Goal: Ask a question

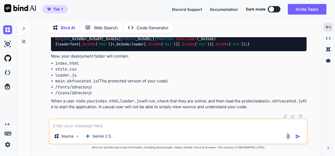
scroll to position [11497, 0]
click at [7, 29] on img at bounding box center [7, 29] width 9 height 9
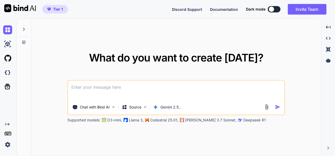
click at [130, 88] on textarea at bounding box center [176, 91] width 216 height 20
click at [101, 85] on textarea "this is my tool """ at bounding box center [176, 91] width 216 height 20
paste textarea "here is text code - manifest.json "{ "name": "Quick Edit PDF", "short_name": "Q…"
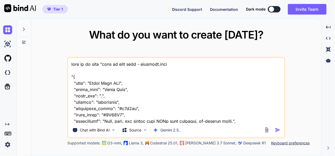
scroll to position [28975, 0]
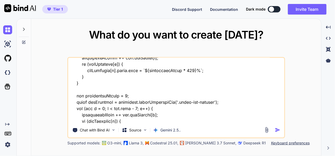
click at [107, 121] on textarea at bounding box center [176, 90] width 216 height 65
type textarea "this is my tool "here is text code - manifest.json "{ "name": "Quick Edit PDF",…"
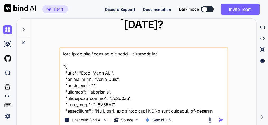
scroll to position [31057, 0]
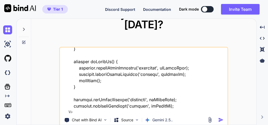
drag, startPoint x: 72, startPoint y: 97, endPoint x: 125, endPoint y: 103, distance: 53.7
click at [125, 103] on textarea at bounding box center [143, 79] width 167 height 65
type textarea "this is my tool "here is text code - manifest.json "{ "name": "Quick Edit PDF",…"
type textarea "x"
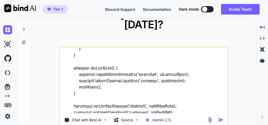
paste textarea "everyting i want remain same , app install or everything, but i dont want user …"
type textarea "this is my tool "here is text code - manifest.json "{ "name": "Quick Edit PDF",…"
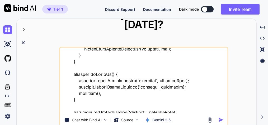
type textarea "x"
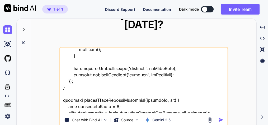
type textarea "this is my tool "here is text code - manifest.json "{ "name": "Quick Edit PDF",…"
click at [222, 117] on img "button" at bounding box center [221, 120] width 6 height 6
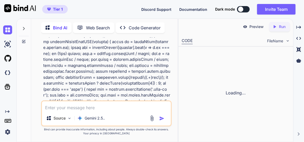
scroll to position [14573, 0]
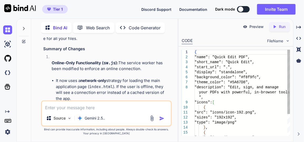
type textarea "x"
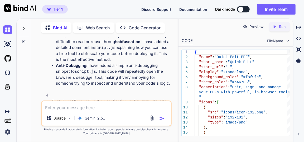
scroll to position [14733, 0]
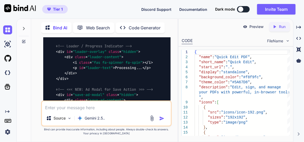
scroll to position [18282, 0]
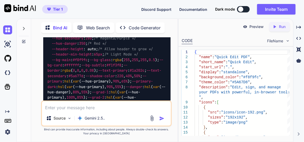
scroll to position [18930, 0]
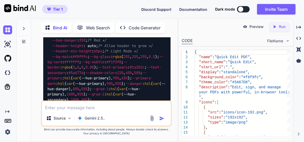
click at [158, 4] on img at bounding box center [157, 2] width 4 height 4
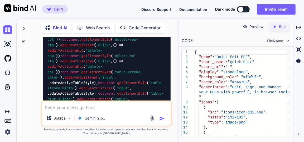
scroll to position [23295, 0]
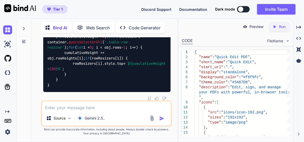
scroll to position [47479, 0]
click at [90, 108] on textarea at bounding box center [106, 105] width 129 height 9
type textarea "x"
type textarea "i"
type textarea "x"
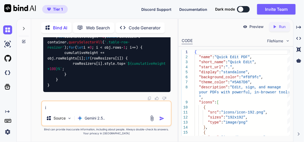
type textarea "i"
type textarea "x"
type textarea "i n"
type textarea "x"
type textarea "i no"
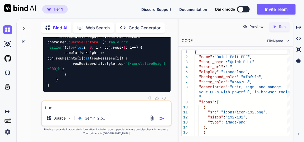
type textarea "x"
type textarea "i not"
type textarea "x"
type textarea "i noti"
type textarea "x"
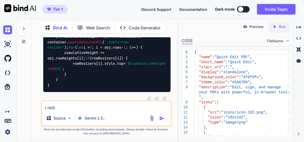
type textarea "i notic"
type textarea "x"
type textarea "i notice"
type textarea "x"
type textarea "i notice"
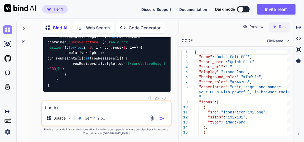
click at [7, 28] on img at bounding box center [7, 29] width 9 height 9
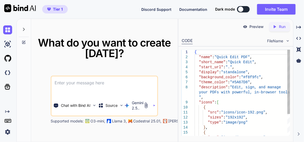
click at [75, 83] on textarea at bounding box center [104, 86] width 106 height 20
type textarea "x"
type textarea "t"
type textarea "x"
type textarea "th"
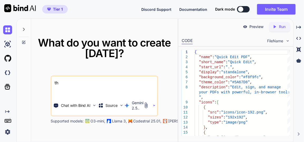
type textarea "x"
type textarea "thi"
type textarea "x"
type textarea "this"
type textarea "x"
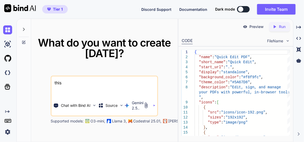
type textarea "this"
type textarea "x"
type textarea "this i"
type textarea "x"
type textarea "this is"
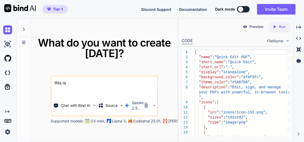
type textarea "x"
type textarea "this is"
type textarea "x"
type textarea "this is m"
type textarea "x"
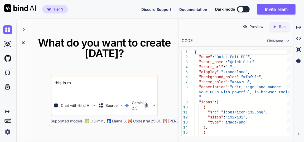
type textarea "this is my"
type textarea "x"
type textarea "this is my"
type textarea "x"
type textarea "this is my t"
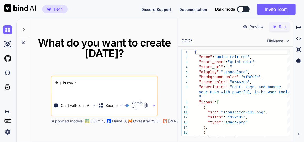
type textarea "x"
type textarea "this is my to"
type textarea "x"
type textarea "this is my too"
type textarea "x"
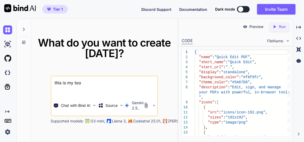
type textarea "this is my tool"
type textarea "x"
type textarea "this is my tool"
type textarea "x"
type textarea "this is my tool -"
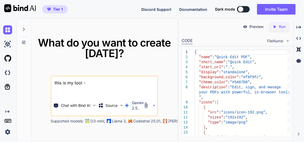
type textarea "x"
type textarea "this is my tool -"
type textarea "x"
type textarea "this is my tool - ""
type textarea "x"
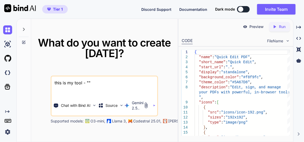
paste textarea "here is text code - manifest.json "{ "name": "Quick Edit PDF", "short_name": "Q…"
type textarea "this is my tool - "here is text code - manifest.json "{ "name": "Quick Edit PDF…"
type textarea "x"
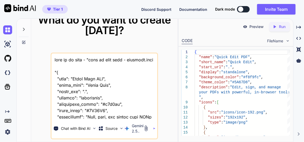
scroll to position [40721, 0]
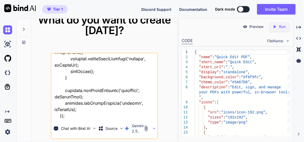
click at [79, 117] on textarea at bounding box center [104, 85] width 106 height 65
type textarea "this is my tool - "here is text code - manifest.json "{ "name": "Quick Edit PDF…"
type textarea "x"
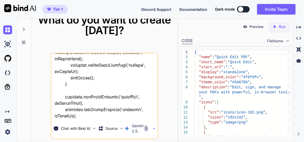
type textarea "this is my tool - "here is text code - manifest.json "{ "name": "Quick Edit PDF…"
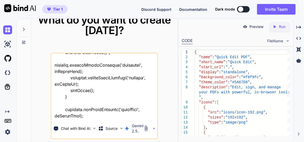
type textarea "x"
type textarea "this is my tool - "here is text code - manifest.json "{ "name": "Quick Edit PDF…"
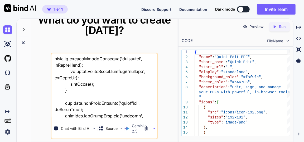
type textarea "x"
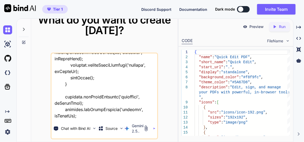
type textarea "this is my tool - "here is text code - manifest.json "{ "name": "Quick Edit PDF…"
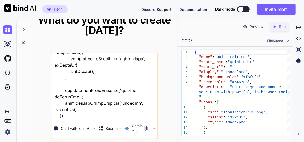
type textarea "x"
type textarea "this is my tool - "here is text code - manifest.json "{ "name": "Quick Edit PDF…"
type textarea "x"
type textarea "this is my tool - "here is text code - manifest.json "{ "name": "Quick Edit PDF…"
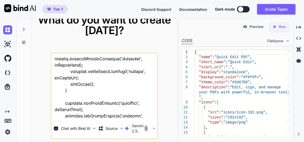
type textarea "x"
type textarea "this is my tool - "here is text code - manifest.json "{ "name": "Quick Edit PDF…"
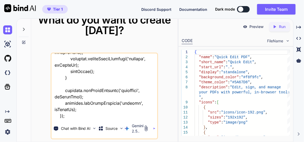
type textarea "x"
type textarea "this is my tool - "here is text code - manifest.json "{ "name": "Quick Edit PDF…"
type textarea "x"
type textarea "this is my tool - "here is text code - manifest.json "{ "name": "Quick Edit PDF…"
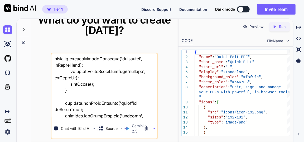
type textarea "x"
type textarea "this is my tool - "here is text code - manifest.json "{ "name": "Quick Edit PDF…"
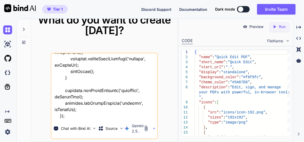
type textarea "x"
type textarea "this is my tool - "here is text code - manifest.json "{ "name": "Quick Edit PDF…"
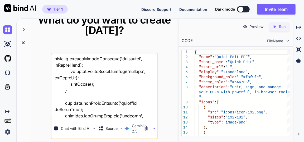
type textarea "x"
type textarea "this is my tool - "here is text code - manifest.json "{ "name": "Quick Edit PDF…"
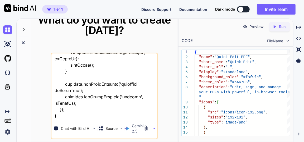
type textarea "x"
type textarea "this is my tool - "here is text code - manifest.json "{ "name": "Quick Edit PDF…"
type textarea "x"
type textarea "this is my tool - "here is text code - manifest.json "{ "name": "Quick Edit PDF…"
type textarea "x"
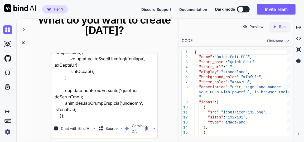
type textarea "this is my tool - "here is text code - manifest.json "{ "name": "Quick Edit PDF…"
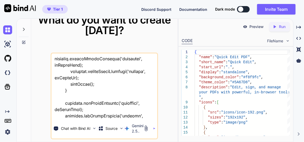
type textarea "x"
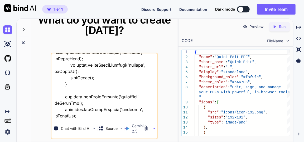
type textarea "this is my tool - "here is text code - manifest.json "{ "name": "Quick Edit PDF…"
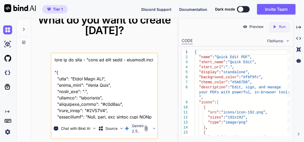
scroll to position [40728, 0]
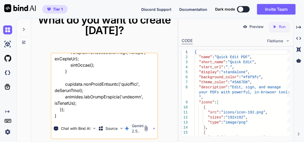
type textarea "this is my tool - "here is text code - manifest.json "{ "name": "Quick Edit PDF…"
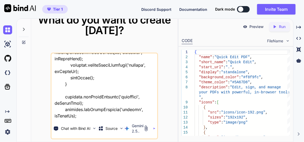
type textarea "x"
type textarea "this is my tool - "here is text code - manifest.json "{ "name": "Quick Edit PDF…"
type textarea "x"
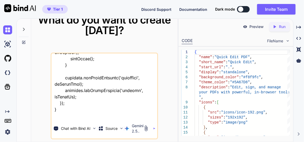
type textarea "this is my tool - "here is text code - manifest.json "{ "name": "Quick Edit PDF…"
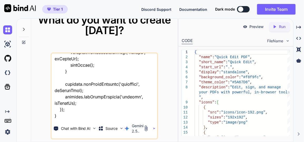
type textarea "x"
type textarea "this is my tool - "here is text code - manifest.json "{ "name": "Quick Edit PDF…"
type textarea "x"
type textarea "this is my tool - "here is text code - manifest.json "{ "name": "Quick Edit PDF…"
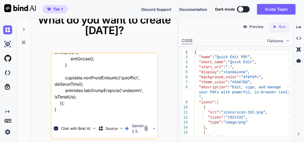
type textarea "x"
type textarea "this is my tool - "here is text code - manifest.json "{ "name": "Quick Edit PDF…"
type textarea "x"
type textarea "this is my tool - "here is text code - manifest.json "{ "name": "Quick Edit PDF…"
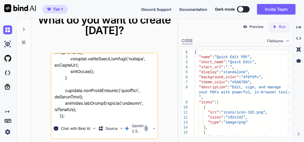
type textarea "x"
type textarea "this is my tool - "here is text code - manifest.json "{ "name": "Quick Edit PDF…"
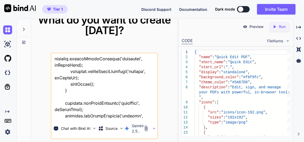
type textarea "x"
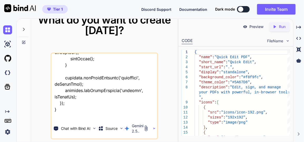
type textarea "this is my tool - "here is text code - manifest.json "{ "name": "Quick Edit PDF…"
type textarea "x"
type textarea "this is my tool - "here is text code - manifest.json "{ "name": "Quick Edit PDF…"
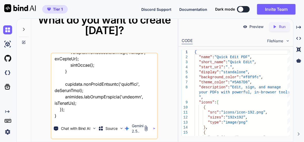
type textarea "x"
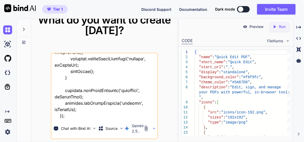
type textarea "this is my tool - "here is text code - manifest.json "{ "name": "Quick Edit PDF…"
type textarea "x"
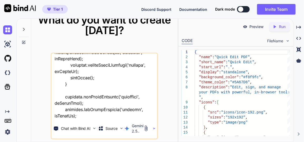
type textarea "this is my tool - "here is text code - manifest.json "{ "name": "Quick Edit PDF…"
type textarea "x"
type textarea "this is my tool - "here is text code - manifest.json "{ "name": "Quick Edit PDF…"
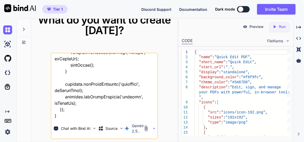
type textarea "x"
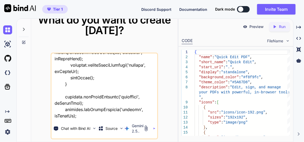
type textarea "this is my tool - "here is text code - manifest.json "{ "name": "Quick Edit PDF…"
type textarea "x"
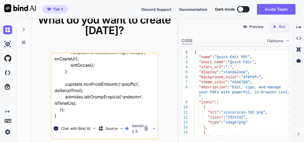
type textarea "this is my tool - "here is text code - manifest.json "{ "name": "Quick Edit PDF…"
type textarea "x"
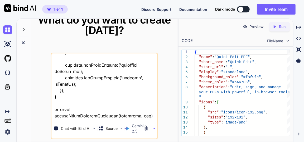
scroll to position [40734, 0]
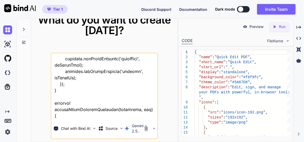
type textarea "this is my tool - "here is text code - manifest.json "{ "name": "Quick Edit PDF…"
type textarea "x"
type textarea "this is my tool - "here is text code - manifest.json "{ "name": "Quick Edit PDF…"
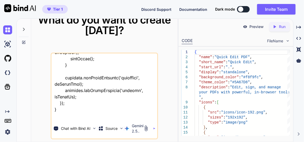
type textarea "x"
type textarea "this is my tool - "here is text code - manifest.json "{ "name": "Quick Edit PDF…"
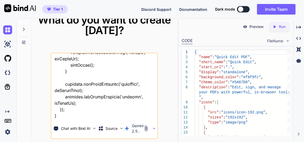
type textarea "x"
type textarea "this is my tool - "here is text code - manifest.json "{ "name": "Quick Edit PDF…"
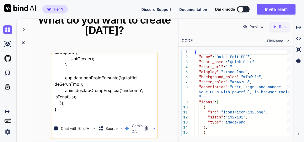
type textarea "x"
type textarea "this is my tool - "here is text code - manifest.json "{ "name": "Quick Edit PDF…"
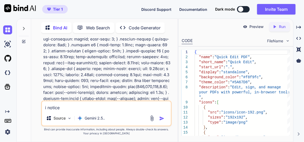
scroll to position [2374, 0]
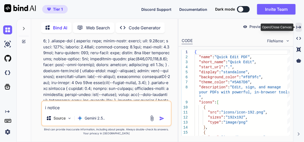
click at [302, 27] on div "Created with Pixso." at bounding box center [299, 27] width 6 height 9
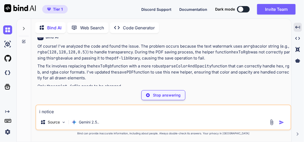
scroll to position [14594, 0]
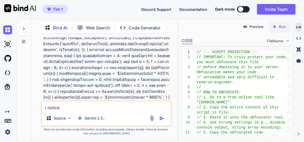
click at [79, 104] on textarea "i notice" at bounding box center [106, 105] width 129 height 9
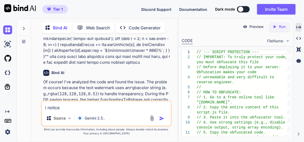
scroll to position [14642, 0]
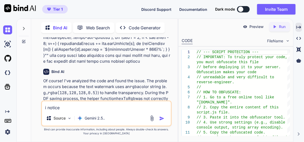
drag, startPoint x: 75, startPoint y: 106, endPoint x: 37, endPoint y: 106, distance: 38.0
click at [37, 106] on div "You Bind AI Of course! I've analyzed the code and found the issue. The problem …" at bounding box center [106, 89] width 142 height 104
click at [5, 28] on img at bounding box center [7, 29] width 9 height 9
click at [5, 29] on img at bounding box center [7, 29] width 9 height 9
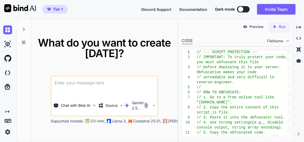
click at [75, 84] on textarea at bounding box center [104, 86] width 106 height 20
type textarea "x"
type textarea "t"
type textarea "x"
type textarea "th"
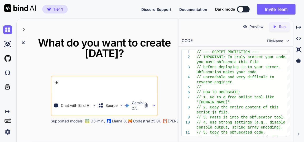
type textarea "x"
type textarea "thi"
type textarea "x"
type textarea "this"
type textarea "x"
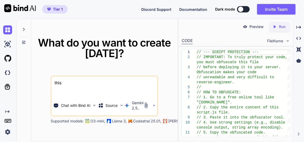
type textarea "this i"
type textarea "x"
type textarea "this is"
type textarea "x"
type textarea "this is"
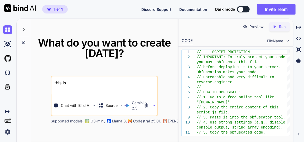
type textarea "x"
type textarea "this is m"
type textarea "x"
type textarea "this is my"
type textarea "x"
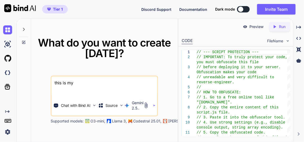
type textarea "this is my"
type textarea "x"
type textarea "this is my t"
type textarea "x"
type textarea "this is my to"
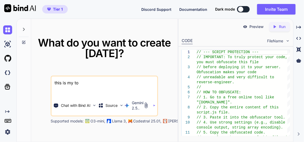
type textarea "x"
type textarea "this is my too"
type textarea "x"
type textarea "this is my tool"
type textarea "x"
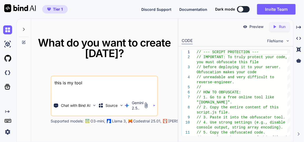
type textarea "this is my tool"
type textarea "x"
type textarea "this is my tool -"
type textarea "x"
type textarea "this is my tool -"
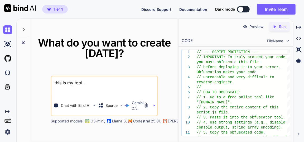
type textarea "x"
type textarea "this is my tool - ""
type textarea "x"
paste textarea "here is html code - index.html "<!DOCTYPE html> <html lang="en"> <head> <meta c…"
type textarea "this is my tool - "here is html code - index.html "<!DOCTYPE html> <html lang="…"
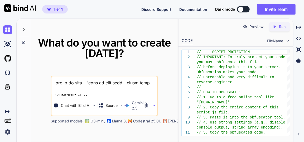
type textarea "x"
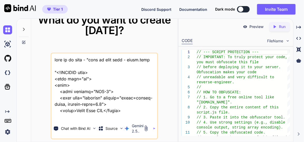
scroll to position [40715, 0]
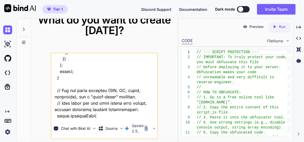
click at [74, 115] on textarea at bounding box center [104, 85] width 106 height 65
type textarea "this is my tool - "here is html code - index.html "<!DOCTYPE html> <html lang="…"
type textarea "x"
type textarea "this is my tool - "here is html code - index.html "<!DOCTYPE html> <html lang="…"
type textarea "x"
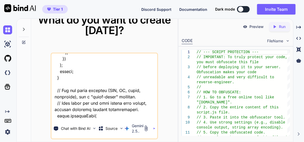
type textarea "this is my tool - "here is html code - index.html "<!DOCTYPE html> <html lang="…"
type textarea "x"
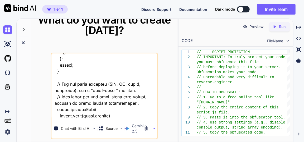
type textarea "this is my tool - "here is html code - index.html "<!DOCTYPE html> <html lang="…"
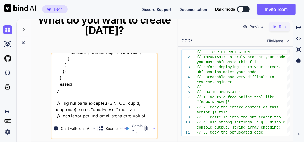
type textarea "x"
type textarea "this is my tool - "here is html code - index.html "<!DOCTYPE html> <html lang="…"
type textarea "x"
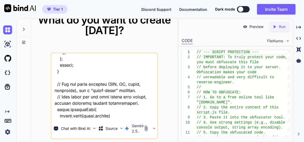
type textarea "this is my tool - "here is html code - index.html "<!DOCTYPE html> <html lang="…"
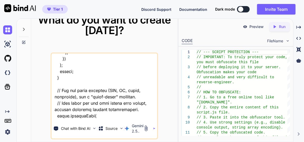
type textarea "x"
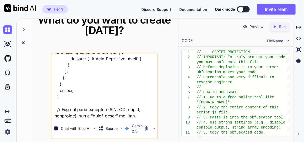
type textarea "this is my tool - "here is html code - index.html "<!DOCTYPE html> <html lang="…"
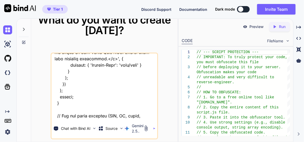
type textarea "x"
type textarea "this is my tool - "here is html code - index.html "<!DOCTYPE html> <html lang="…"
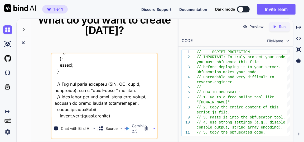
type textarea "x"
type textarea "this is my tool - "here is html code - index.html "<!DOCTYPE html> <html lang="…"
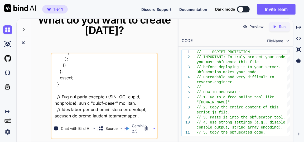
type textarea "x"
type textarea "this is my tool - "here is html code - index.html "<!DOCTYPE html> <html lang="…"
type textarea "x"
type textarea "this is my tool - "here is html code - index.html "<!DOCTYPE html> <html lang="…"
type textarea "x"
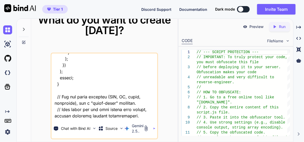
type textarea "this is my tool - "here is html code - index.html "<!DOCTYPE html> <html lang="…"
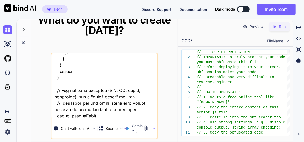
type textarea "x"
type textarea "this is my tool - "here is html code - index.html "<!DOCTYPE html> <html lang="…"
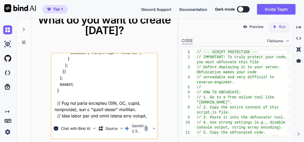
type textarea "x"
type textarea "this is my tool - "here is html code - index.html "<!DOCTYPE html> <html lang="…"
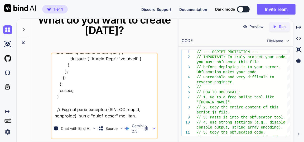
type textarea "x"
type textarea "this is my tool - "here is html code - index.html "<!DOCTYPE html> <html lang="…"
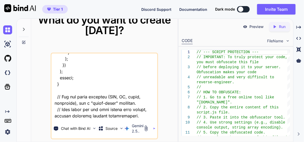
type textarea "x"
type textarea "this is my tool - "here is html code - index.html "<!DOCTYPE html> <html lang="…"
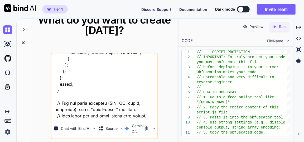
type textarea "x"
type textarea "this is my tool - "here is html code - index.html "<!DOCTYPE html> <html lang="…"
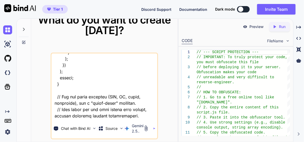
type textarea "x"
type textarea "this is my tool - "here is html code - index.html "<!DOCTYPE html> <html lang="…"
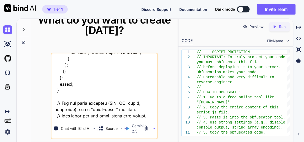
type textarea "x"
type textarea "this is my tool - "here is html code - index.html "<!DOCTYPE html> <html lang="…"
type textarea "x"
type textarea "this is my tool - "here is html code - index.html "<!DOCTYPE html> <html lang="…"
type textarea "x"
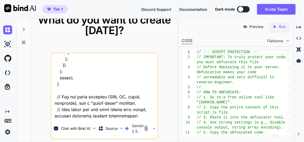
type textarea "this is my tool - "here is html code - index.html "<!DOCTYPE html> <html lang="…"
type textarea "x"
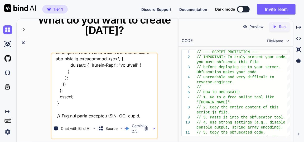
type textarea "this is my tool - "here is html code - index.html "<!DOCTYPE html> <html lang="…"
type textarea "x"
type textarea "this is my tool - "here is html code - index.html "<!DOCTYPE html> <html lang="…"
type textarea "x"
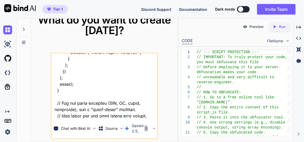
type textarea "this is my tool - "here is html code - index.html "<!DOCTYPE html> <html lang="…"
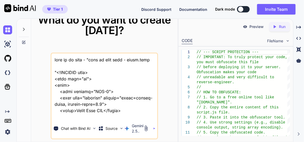
scroll to position [40721, 0]
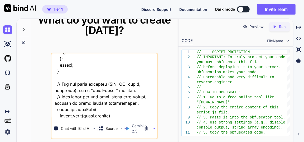
type textarea "this is my tool - "here is html code - index.html "<!DOCTYPE html> <html lang="…"
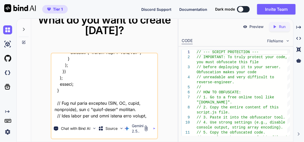
type textarea "x"
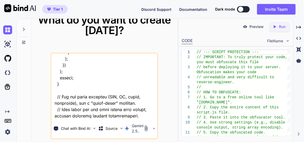
type textarea "this is my tool - "here is html code - index.html "<!DOCTYPE html> <html lang="…"
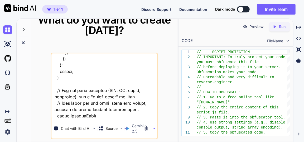
type textarea "x"
type textarea "this is my tool - "here is html code - index.html "<!DOCTYPE html> <html lang="…"
type textarea "x"
type textarea "this is my tool - "here is html code - index.html "<!DOCTYPE html> <html lang="…"
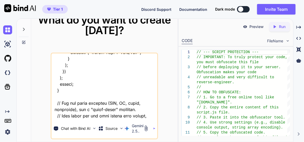
type textarea "x"
type textarea "this is my tool - "here is html code - index.html "<!DOCTYPE html> <html lang="…"
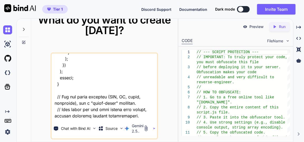
type textarea "x"
type textarea "this is my tool - "here is html code - index.html "<!DOCTYPE html> <html lang="…"
type textarea "x"
type textarea "this is my tool - "here is html code - index.html "<!DOCTYPE html> <html lang="…"
type textarea "x"
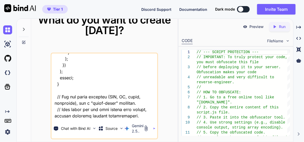
type textarea "this is my tool - "here is html code - index.html "<!DOCTYPE html> <html lang="…"
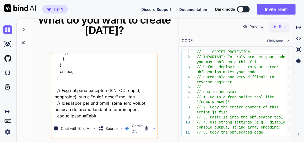
type textarea "x"
type textarea "this is my tool - "here is html code - index.html "<!DOCTYPE html> <html lang="…"
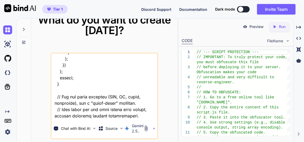
type textarea "x"
type textarea "this is my tool - "here is html code - index.html "<!DOCTYPE html> <html lang="…"
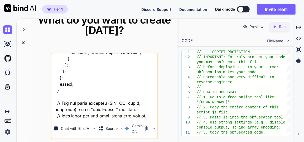
type textarea "x"
type textarea "this is my tool - "here is html code - index.html "<!DOCTYPE html> <html lang="…"
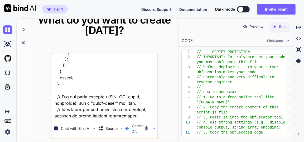
type textarea "x"
type textarea "this is my tool - "here is html code - index.html "<!DOCTYPE html> <html lang="…"
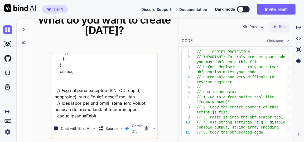
type textarea "x"
type textarea "this is my tool - "here is html code - index.html "<!DOCTYPE html> <html lang="…"
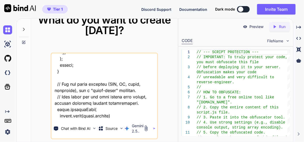
type textarea "x"
type textarea "this is my tool - "here is html code - index.html "<!DOCTYPE html> <html lang="…"
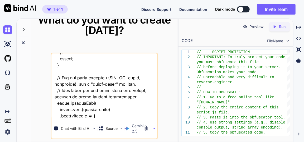
type textarea "x"
type textarea "this is my tool - "here is html code - index.html "<!DOCTYPE html> <html lang="…"
type textarea "x"
type textarea "this is my tool - "here is html code - index.html "<!DOCTYPE html> <html lang="…"
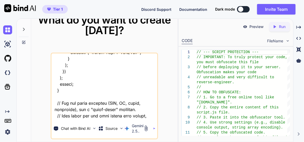
type textarea "x"
type textarea "this is my tool - "here is html code - index.html "<!DOCTYPE html> <html lang="…"
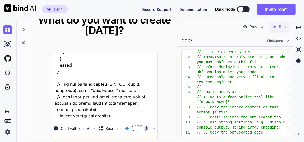
type textarea "x"
type textarea "this is my tool - "here is html code - index.html "<!DOCTYPE html> <html lang="…"
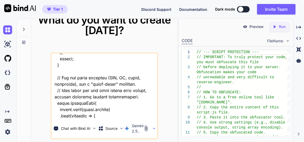
type textarea "x"
type textarea "this is my tool - "here is html code - index.html "<!DOCTYPE html> <html lang="…"
type textarea "x"
type textarea "this is my tool - "here is html code - index.html "<!DOCTYPE html> <html lang="…"
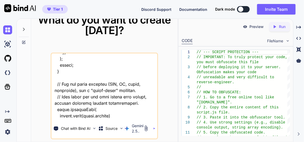
type textarea "x"
type textarea "this is my tool - "here is html code - index.html "<!DOCTYPE html> <html lang="…"
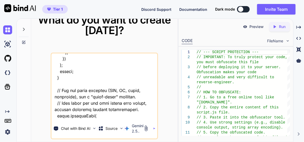
type textarea "x"
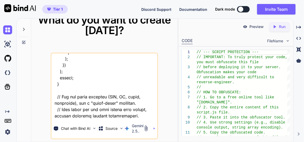
type textarea "this is my tool - "here is html code - index.html "<!DOCTYPE html> <html lang="…"
type textarea "x"
type textarea "this is my tool - "here is html code - index.html "<!DOCTYPE html> <html lang="…"
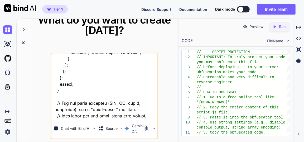
type textarea "x"
type textarea "this is my tool - "here is html code - index.html "<!DOCTYPE html> <html lang="…"
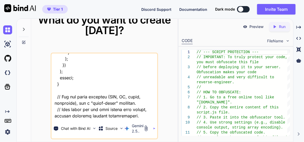
type textarea "x"
type textarea "this is my tool - "here is html code - index.html "<!DOCTYPE html> <html lang="…"
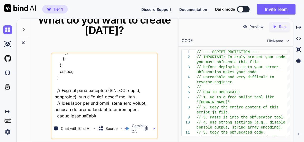
type textarea "x"
type textarea "this is my tool - "here is html code - index.html "<!DOCTYPE html> <html lang="…"
type textarea "x"
type textarea "this is my tool - "here is html code - index.html "<!DOCTYPE html> <html lang="…"
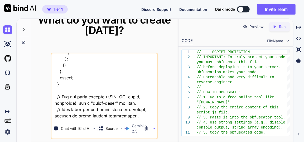
type textarea "x"
type textarea "this is my tool - "here is html code - index.html "<!DOCTYPE html> <html lang="…"
type textarea "x"
type textarea "this is my tool - "here is html code - index.html "<!DOCTYPE html> <html lang="…"
type textarea "x"
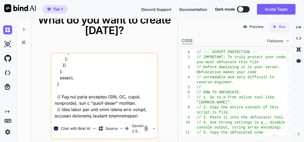
click at [99, 116] on textarea at bounding box center [104, 85] width 106 height 65
type textarea "this is my tool - "here is html code - index.html "<!DOCTYPE html> <html lang="…"
type textarea "x"
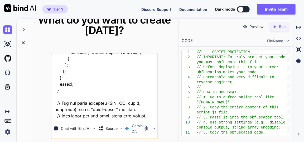
type textarea "this is my tool - "here is html code - index.html "<!DOCTYPE html> <html lang="…"
type textarea "x"
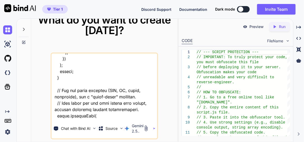
type textarea "this is my tool - "here is html code - index.html "<!DOCTYPE html> <html lang="…"
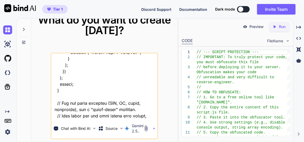
type textarea "x"
type textarea "this is my tool - "here is html code - index.html "<!DOCTYPE html> <html lang="…"
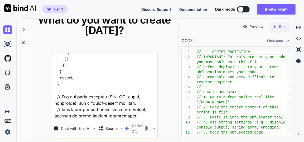
type textarea "x"
type textarea "this is my tool - "here is html code - index.html "<!DOCTYPE html> <html lang="…"
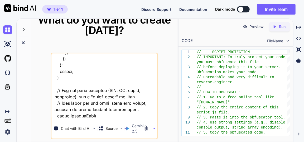
type textarea "x"
type textarea "this is my tool - "here is html code - index.html "<!DOCTYPE html> <html lang="…"
type textarea "x"
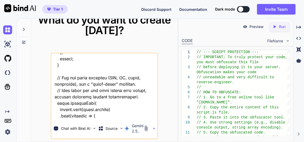
type textarea "this is my tool - "here is html code - index.html "<!DOCTYPE html> <html lang="…"
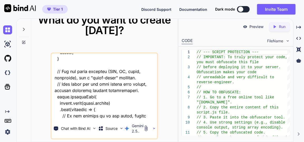
type textarea "x"
type textarea "this is my tool - "here is html code - index.html "<!DOCTYPE html> <html lang="…"
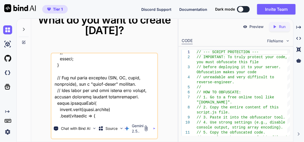
type textarea "x"
click at [127, 115] on textarea at bounding box center [104, 85] width 106 height 65
type textarea "this is my tool - "here is html code - index.html "<!DOCTYPE html> <html lang="…"
type textarea "x"
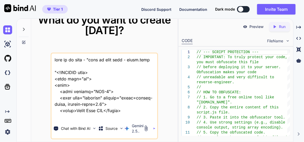
type textarea "this is my tool - "here is html code - index.html "<!DOCTYPE html> <html lang="…"
type textarea "x"
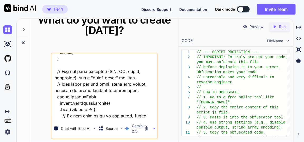
type textarea "this is my tool - "here is html code - index.html "<!DOCTYPE html> <html lang="…"
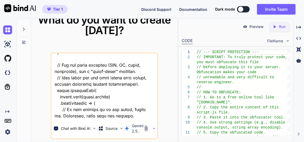
type textarea "x"
type textarea "this is my tool - "here is html code - index.html "<!DOCTYPE html> <html lang="…"
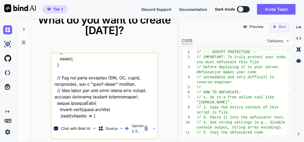
type textarea "x"
type textarea "this is my tool - "here is html code - index.html "<!DOCTYPE html> <html lang="…"
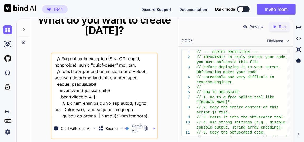
type textarea "x"
type textarea "this is my tool - "here is html code - index.html "<!DOCTYPE html> <html lang="…"
type textarea "x"
type textarea "this is my tool - "here is html code - index.html "<!DOCTYPE html> <html lang="…"
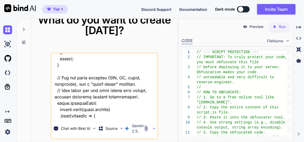
type textarea "x"
type textarea "this is my tool - "here is html code - index.html "<!DOCTYPE html> <html lang="…"
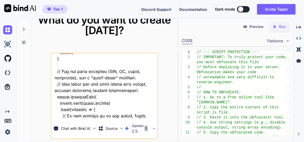
type textarea "x"
type textarea "this is my tool - "here is html code - index.html "<!DOCTYPE html> <html lang="…"
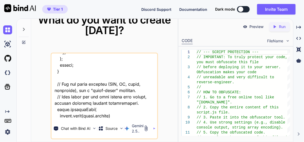
type textarea "x"
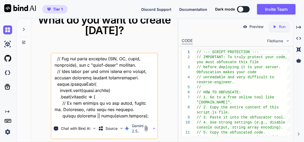
type textarea "this is my tool - "here is html code - index.html "<!DOCTYPE html> <html lang="…"
type textarea "x"
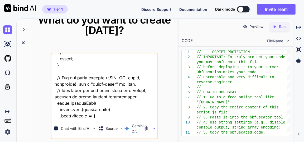
type textarea "this is my tool - "here is html code - index.html "<!DOCTYPE html> <html lang="…"
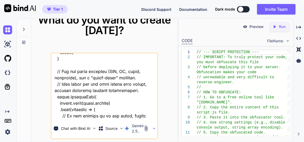
type textarea "x"
type textarea "this is my tool - "here is html code - index.html "<!DOCTYPE html> <html lang="…"
type textarea "x"
type textarea "this is my tool - "here is html code - index.html "<!DOCTYPE html> <html lang="…"
click at [155, 128] on img "button" at bounding box center [154, 128] width 2 height 2
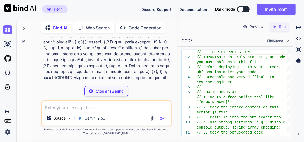
scroll to position [14560, 0]
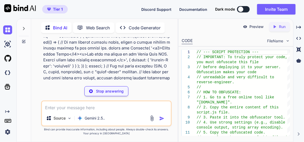
click at [298, 26] on icon "Created with Pixso." at bounding box center [299, 27] width 5 height 5
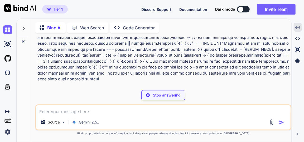
scroll to position [7371, 0]
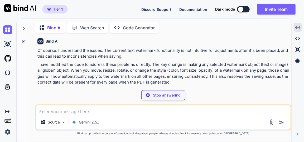
type textarea "x"
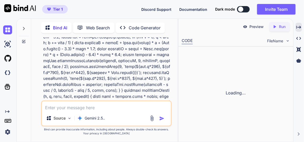
scroll to position [14596, 0]
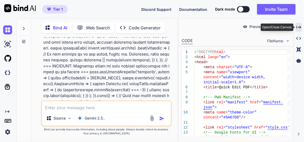
click at [301, 26] on icon "Created with Pixso." at bounding box center [299, 27] width 5 height 5
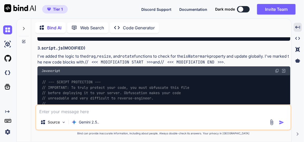
scroll to position [9857, 0]
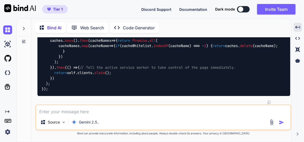
scroll to position [32129, 0]
click at [8, 26] on img at bounding box center [7, 29] width 9 height 9
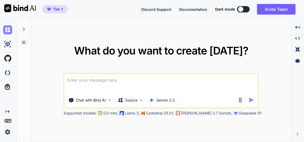
click at [6, 30] on img at bounding box center [7, 29] width 9 height 9
click at [88, 79] on textarea at bounding box center [161, 84] width 194 height 20
paste textarea "everyting i want remain same , app install or everything, but i dont want now a…"
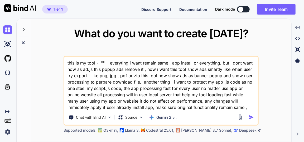
scroll to position [6, 0]
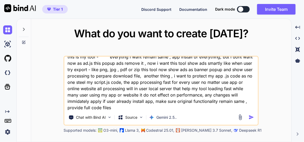
click at [155, 99] on textarea "this is my tool - "" everyting i want remain same , app install or everything, …" at bounding box center [161, 83] width 194 height 54
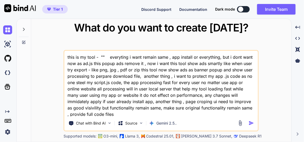
click at [102, 56] on textarea "this is my tool - "" everyting i want remain same , app install or everything, …" at bounding box center [161, 83] width 194 height 65
paste textarea "here is js code - ad.js "(function() { // --- CONFIGURATION --- const POPUP_DEL…"
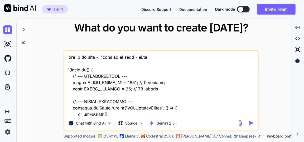
scroll to position [15730, 0]
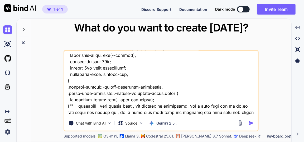
type textarea "this is my tool - "here is js code - ad.js "(function() { // --- CONFIGURATION …"
click at [251, 121] on img "button" at bounding box center [252, 123] width 6 height 6
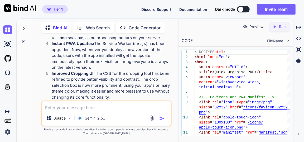
scroll to position [7904, 0]
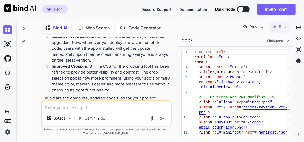
click at [158, 130] on img at bounding box center [157, 132] width 4 height 4
click at [157, 130] on img at bounding box center [157, 132] width 4 height 4
click at [298, 26] on icon "Created with Pixso." at bounding box center [299, 27] width 5 height 5
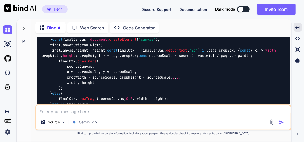
scroll to position [3992, 0]
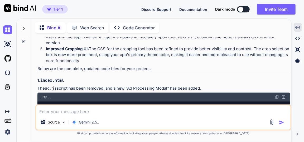
click at [277, 95] on img at bounding box center [277, 97] width 4 height 4
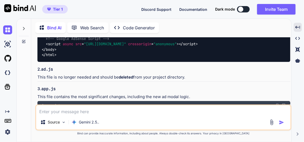
scroll to position [5791, 0]
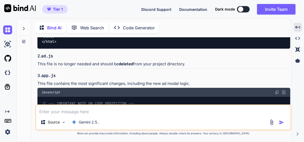
click at [279, 90] on img at bounding box center [277, 92] width 4 height 4
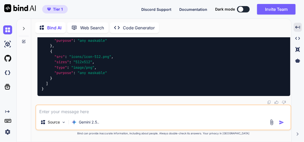
scroll to position [13202, 0]
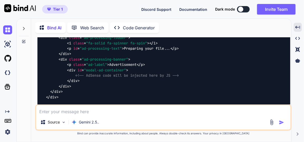
scroll to position [5799, 0]
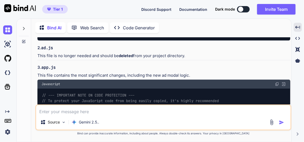
click at [277, 82] on img at bounding box center [277, 84] width 4 height 4
click at [5, 29] on img at bounding box center [7, 29] width 9 height 9
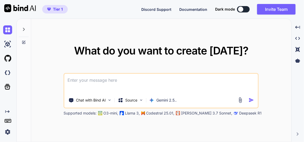
click at [108, 82] on textarea at bounding box center [161, 84] width 194 height 20
paste textarea "here is html code - index.html "<!DOCTYPE html> <html lang="en"> <head> <meta c…"
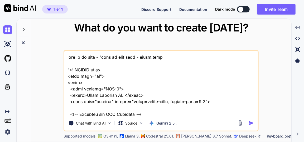
scroll to position [15053, 0]
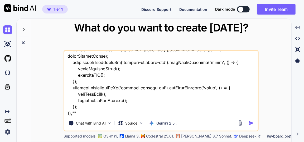
click at [101, 113] on textarea at bounding box center [161, 83] width 194 height 65
type textarea "this is my tool - "here is html code - index.html "<!DOCTYPE html> <html lang="…"
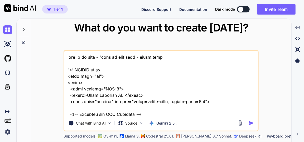
scroll to position [15053, 0]
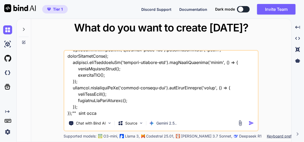
type textarea "this is my tool - "here is html code - index.html "<!DOCTYPE html> <html lang="…"
type textarea "x"
type textarea "this is my tool - "here is html code - index.html "<!DOCTYPE html> <html lang="…"
type textarea "x"
type textarea "this is my tool - "here is html code - index.html "<!DOCTYPE html> <html lang="…"
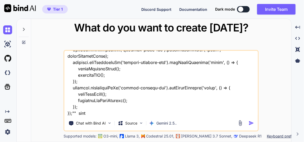
type textarea "x"
type textarea "this is my tool - "here is html code - index.html "<!DOCTYPE html> <html lang="…"
type textarea "x"
type textarea "this is my tool - "here is html code - index.html "<!DOCTYPE html> <html lang="…"
type textarea "x"
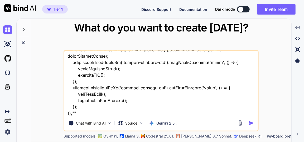
type textarea "this is my tool - "here is html code - index.html "<!DOCTYPE html> <html lang="…"
type textarea "x"
type textarea "this is my tool - "here is html code - index.html "<!DOCTYPE html> <html lang="…"
type textarea "x"
type textarea "this is my tool - "here is html code - index.html "<!DOCTYPE html> <html lang="…"
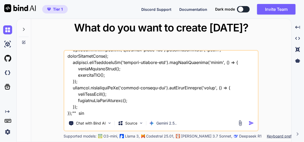
type textarea "x"
type textarea "this is my tool - "here is html code - index.html "<!DOCTYPE html> <html lang="…"
type textarea "x"
type textarea "this is my tool - "here is html code - index.html "<!DOCTYPE html> <html lang="…"
type textarea "x"
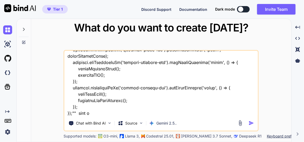
type textarea "this is my tool - "here is html code - index.html "<!DOCTYPE html> <html lang="…"
type textarea "x"
type textarea "this is my tool - "here is html code - index.html "<!DOCTYPE html> <html lang="…"
type textarea "x"
type textarea "this is my tool - "here is html code - index.html "<!DOCTYPE html> <html lang="…"
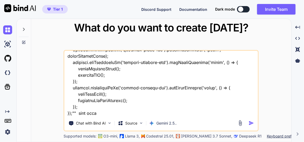
type textarea "x"
type textarea "this is my tool - "here is html code - index.html "<!DOCTYPE html> <html lang="…"
type textarea "x"
type textarea "this is my tool - "here is html code - index.html "<!DOCTYPE html> <html lang="…"
type textarea "x"
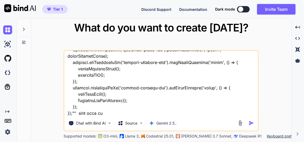
type textarea "this is my tool - "here is html code - index.html "<!DOCTYPE html> <html lang="…"
type textarea "x"
type textarea "this is my tool - "here is html code - index.html "<!DOCTYPE html> <html lang="…"
type textarea "x"
type textarea "this is my tool - "here is html code - index.html "<!DOCTYPE html> <html lang="…"
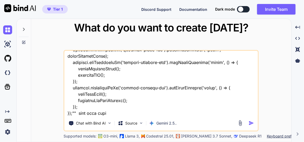
type textarea "x"
type textarea "this is my tool - "here is html code - index.html "<!DOCTYPE html> <html lang="…"
type textarea "x"
type textarea "this is my tool - "here is html code - index.html "<!DOCTYPE html> <html lang="…"
type textarea "x"
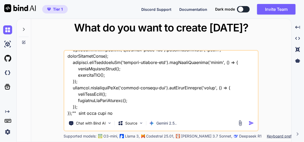
type textarea "this is my tool - "here is html code - index.html "<!DOCTYPE html> <html lang="…"
type textarea "x"
type textarea "this is my tool - "here is html code - index.html "<!DOCTYPE html> <html lang="…"
type textarea "x"
type textarea "this is my tool - "here is html code - index.html "<!DOCTYPE html> <html lang="…"
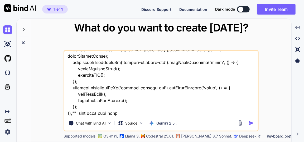
type textarea "x"
type textarea "this is my tool - "here is html code - index.html "<!DOCTYPE html> <html lang="…"
type textarea "x"
type textarea "this is my tool - "here is html code - index.html "<!DOCTYPE html> <html lang="…"
type textarea "x"
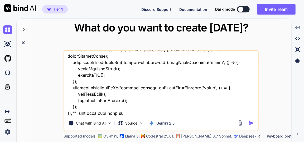
type textarea "this is my tool - "here is html code - index.html "<!DOCTYPE html> <html lang="…"
type textarea "x"
type textarea "this is my tool - "here is html code - index.html "<!DOCTYPE html> <html lang="…"
type textarea "x"
type textarea "this is my tool - "here is html code - index.html "<!DOCTYPE html> <html lang="…"
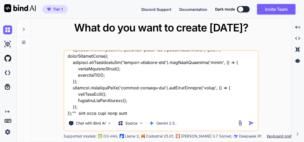
type textarea "x"
type textarea "this is my tool - "here is html code - index.html "<!DOCTYPE html> <html lang="…"
type textarea "x"
type textarea "this is my tool - "here is html code - index.html "<!DOCTYPE html> <html lang="…"
type textarea "x"
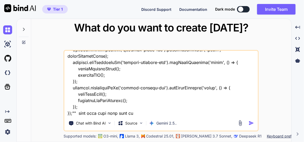
type textarea "this is my tool - "here is html code - index.html "<!DOCTYPE html> <html lang="…"
type textarea "x"
type textarea "this is my tool - "here is html code - index.html "<!DOCTYPE html> <html lang="…"
type textarea "x"
type textarea "this is my tool - "here is html code - index.html "<!DOCTYPE html> <html lang="…"
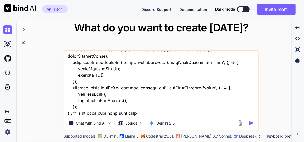
type textarea "x"
type textarea "this is my tool - "here is html code - index.html "<!DOCTYPE html> <html lang="…"
type textarea "x"
type textarea "this is my tool - "here is html code - index.html "<!DOCTYPE html> <html lang="…"
type textarea "x"
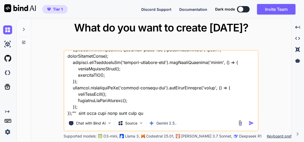
type textarea "this is my tool - "here is html code - index.html "<!DOCTYPE html> <html lang="…"
type textarea "x"
type textarea "this is my tool - "here is html code - index.html "<!DOCTYPE html> <html lang="…"
type textarea "x"
type textarea "this is my tool - "here is html code - index.html "<!DOCTYPE html> <html lang="…"
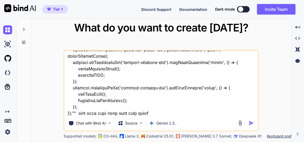
type textarea "x"
type textarea "this is my tool - "here is html code - index.html "<!DOCTYPE html> <html lang="…"
type textarea "x"
type textarea "this is my tool - "here is html code - index.html "<!DOCTYPE html> <html lang="…"
type textarea "x"
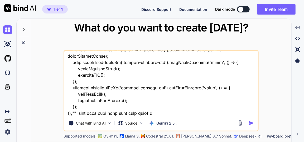
type textarea "this is my tool - "here is html code - index.html "<!DOCTYPE html> <html lang="…"
type textarea "x"
type textarea "this is my tool - "here is html code - index.html "<!DOCTYPE html> <html lang="…"
type textarea "x"
type textarea "this is my tool - "here is html code - index.html "<!DOCTYPE html> <html lang="…"
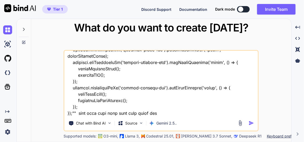
type textarea "x"
type textarea "this is my tool - "here is html code - index.html "<!DOCTYPE html> <html lang="…"
type textarea "x"
type textarea "this is my tool - "here is html code - index.html "<!DOCTYPE html> <html lang="…"
type textarea "x"
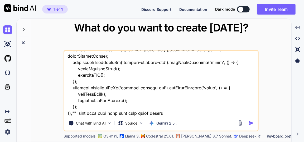
type textarea "this is my tool - "here is html code - index.html "<!DOCTYPE html> <html lang="…"
type textarea "x"
type textarea "this is my tool - "here is html code - index.html "<!DOCTYPE html> <html lang="…"
type textarea "x"
type textarea "this is my tool - "here is html code - index.html "<!DOCTYPE html> <html lang="…"
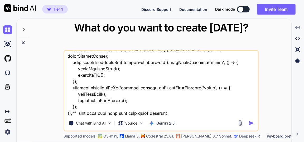
type textarea "x"
type textarea "this is my tool - "here is html code - index.html "<!DOCTYPE html> <html lang="…"
type textarea "x"
type textarea "this is my tool - "here is html code - index.html "<!DOCTYPE html> <html lang="…"
type textarea "x"
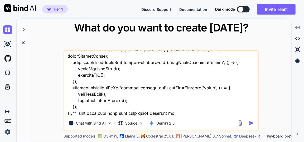
type textarea "this is my tool - "here is html code - index.html "<!DOCTYPE html> <html lang="…"
type textarea "x"
type textarea "this is my tool - "here is html code - index.html "<!DOCTYPE html> <html lang="…"
type textarea "x"
type textarea "this is my tool - "here is html code - index.html "<!DOCTYPE html> <html lang="…"
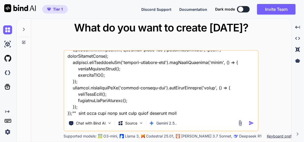
type textarea "x"
type textarea "this is my tool - "here is html code - index.html "<!DOCTYPE html> <html lang="…"
type textarea "x"
type textarea "this is my tool - "here is html code - index.html "<!DOCTYPE html> <html lang="…"
type textarea "x"
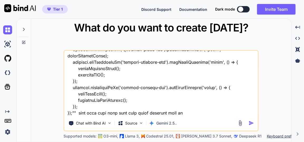
type textarea "this is my tool - "here is html code - index.html "<!DOCTYPE html> <html lang="…"
type textarea "x"
type textarea "this is my tool - "here is html code - index.html "<!DOCTYPE html> <html lang="…"
type textarea "x"
type textarea "this is my tool - "here is html code - index.html "<!DOCTYPE html> <html lang="…"
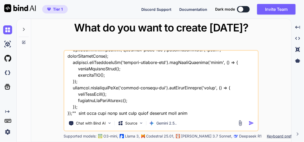
type textarea "x"
type textarea "this is my tool - "here is html code - index.html "<!DOCTYPE html> <html lang="…"
type textarea "x"
type textarea "this is my tool - "here is html code - index.html "<!DOCTYPE html> <html lang="…"
type textarea "x"
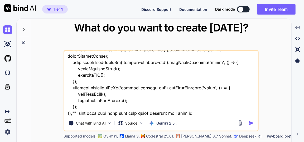
type textarea "this is my tool - "here is html code - index.html "<!DOCTYPE html> <html lang="…"
type textarea "x"
type textarea "this is my tool - "here is html code - index.html "<!DOCTYPE html> <html lang="…"
type textarea "x"
type textarea "this is my tool - "here is html code - index.html "<!DOCTYPE html> <html lang="…"
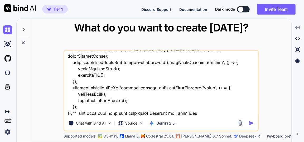
type textarea "x"
type textarea "this is my tool - "here is html code - index.html "<!DOCTYPE html> <html lang="…"
type textarea "x"
type textarea "this is my tool - "here is html code - index.html "<!DOCTYPE html> <html lang="…"
type textarea "x"
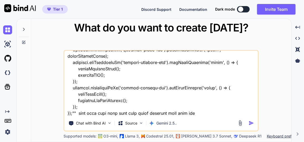
type textarea "this is my tool - "here is html code - index.html "<!DOCTYPE html> <html lang="…"
type textarea "x"
type textarea "this is my tool - "here is html code - index.html "<!DOCTYPE html> <html lang="…"
type textarea "x"
type textarea "this is my tool - "here is html code - index.html "<!DOCTYPE html> <html lang="…"
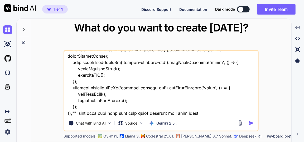
type textarea "x"
type textarea "this is my tool - "here is html code - index.html "<!DOCTYPE html> <html lang="…"
type textarea "x"
type textarea "this is my tool - "here is html code - index.html "<!DOCTYPE html> <html lang="…"
type textarea "x"
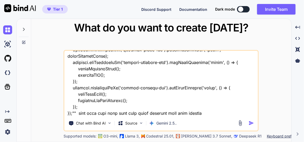
type textarea "this is my tool - "here is html code - index.html "<!DOCTYPE html> <html lang="…"
type textarea "x"
type textarea "this is my tool - "here is html code - index.html "<!DOCTYPE html> <html lang="…"
type textarea "x"
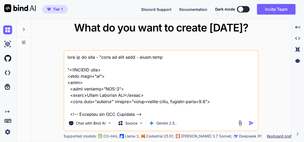
scroll to position [15066, 0]
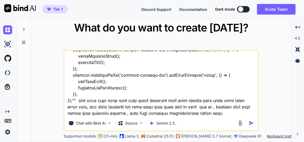
click at [164, 114] on textarea at bounding box center [161, 83] width 194 height 65
type textarea "this is my tool - "here is html code - index.html "<!DOCTYPE html> <html lang="…"
type textarea "x"
type textarea "this is my tool - "here is html code - index.html "<!DOCTYPE html> <html lang="…"
type textarea "x"
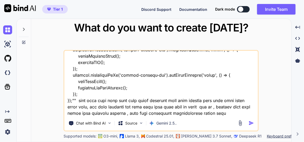
type textarea "this is my tool - "here is html code - index.html "<!DOCTYPE html> <html lang="…"
type textarea "x"
type textarea "this is my tool - "here is html code - index.html "<!DOCTYPE html> <html lang="…"
type textarea "x"
type textarea "this is my tool - "here is html code - index.html "<!DOCTYPE html> <html lang="…"
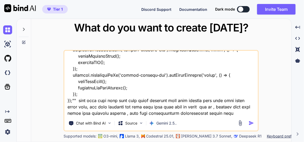
type textarea "x"
type textarea "this is my tool - "here is html code - index.html "<!DOCTYPE html> <html lang="…"
type textarea "x"
type textarea "this is my tool - "here is html code - index.html "<!DOCTYPE html> <html lang="…"
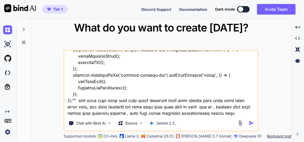
click at [252, 123] on img "button" at bounding box center [252, 123] width 6 height 6
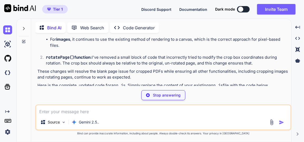
scroll to position [3813, 0]
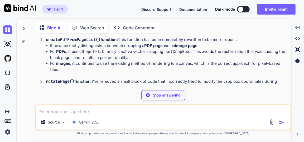
type textarea "x"
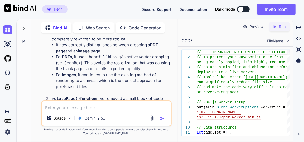
scroll to position [7595, 0]
